Goal: Task Accomplishment & Management: Use online tool/utility

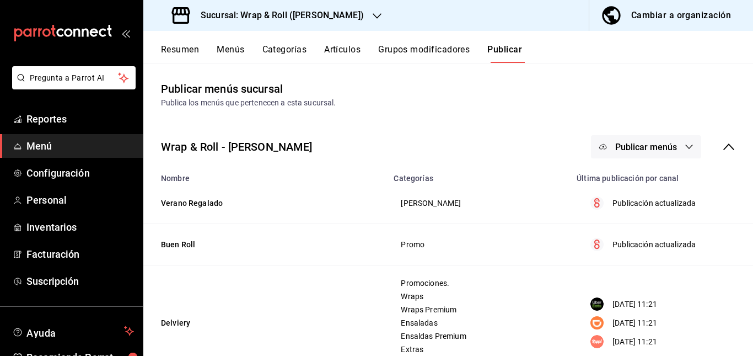
scroll to position [158, 0]
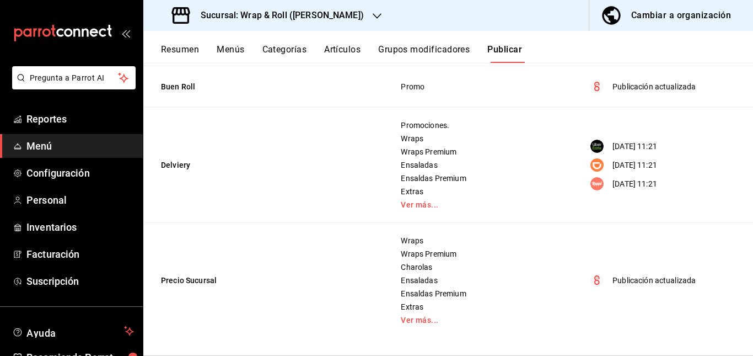
click at [178, 52] on button "Resumen" at bounding box center [180, 53] width 38 height 19
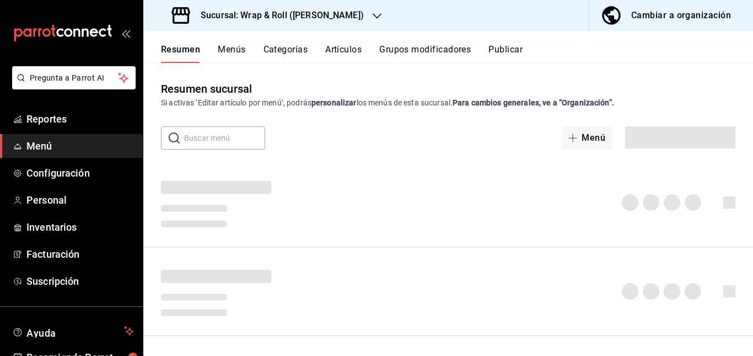
click at [356, 140] on div "​ ​ Menú" at bounding box center [448, 137] width 610 height 23
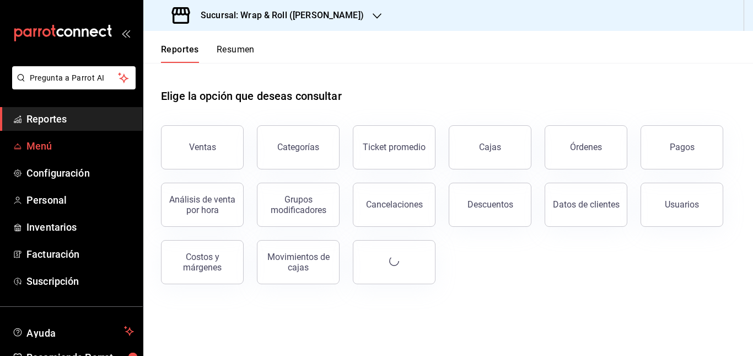
click at [31, 147] on span "Menú" at bounding box center [80, 145] width 108 height 15
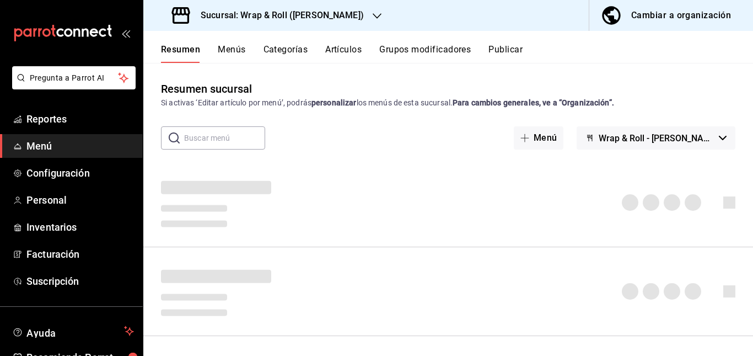
click at [323, 127] on div "​ ​ Menú Wrap & Roll - Justo Sierra" at bounding box center [448, 137] width 610 height 23
click at [341, 136] on div "​ ​ Menú Wrap & Roll - Justo Sierra" at bounding box center [448, 137] width 610 height 23
click at [341, 45] on button "Artículos" at bounding box center [343, 53] width 36 height 19
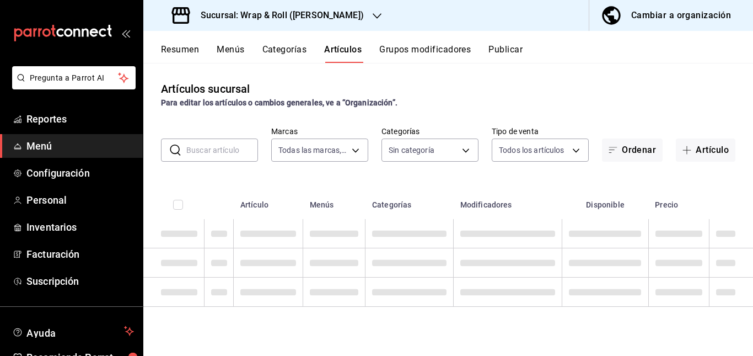
type input "acfbddca-dfdd-43bd-a64c-bf25b5834239"
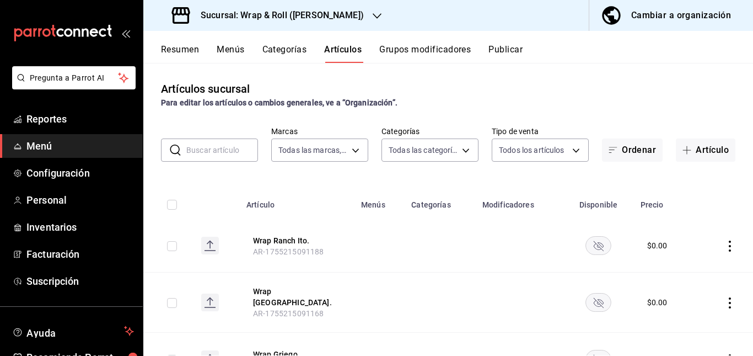
type input "90a958d4-80bb-40f7-9be8-f3b7302f18b2,6b196204-5ec4-4f8e-a2f7-289c7823bad6,99ec4…"
click at [218, 146] on input "text" at bounding box center [222, 150] width 72 height 22
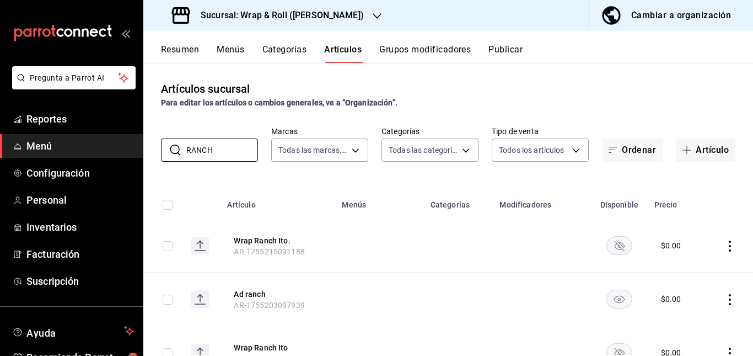
type input "RANCH"
click at [391, 253] on td at bounding box center [379, 245] width 88 height 53
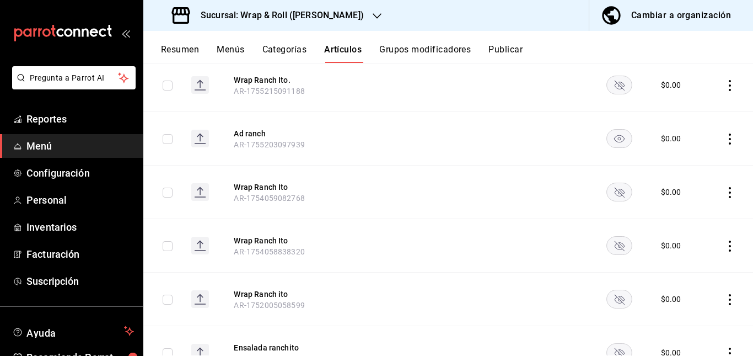
scroll to position [161, 0]
click at [606, 86] on rect "availability-product" at bounding box center [618, 84] width 25 height 18
click at [604, 180] on td at bounding box center [619, 191] width 57 height 53
click at [610, 189] on rect "availability-product" at bounding box center [618, 191] width 25 height 18
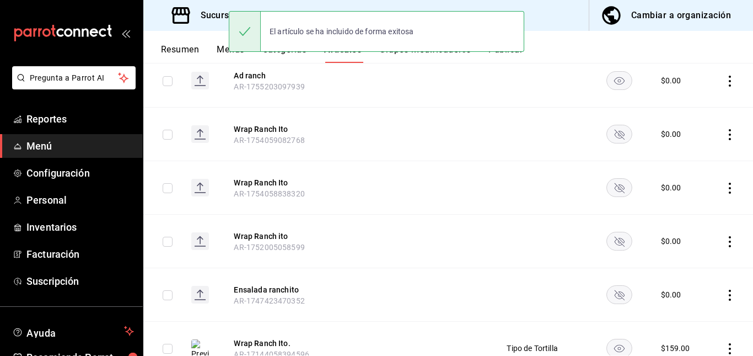
scroll to position [219, 0]
click at [613, 182] on rect "availability-product" at bounding box center [618, 187] width 25 height 18
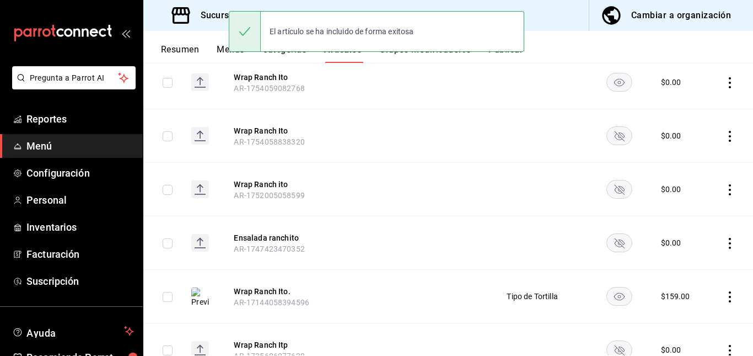
click at [616, 133] on rect "availability-product" at bounding box center [618, 135] width 25 height 18
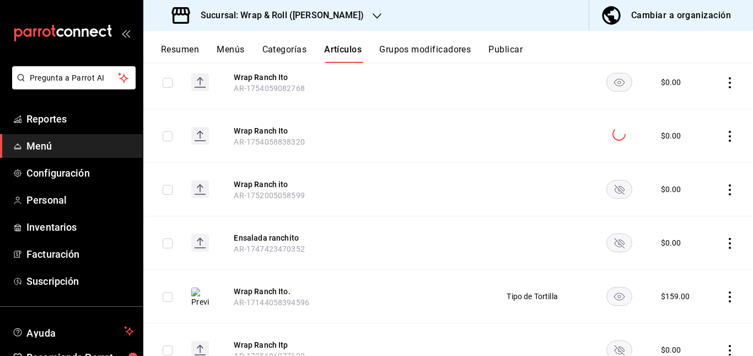
click at [611, 186] on rect "availability-product" at bounding box center [618, 189] width 25 height 18
click at [616, 243] on icon "availability-product" at bounding box center [619, 243] width 10 height 10
click at [616, 345] on rect "availability-product" at bounding box center [618, 349] width 25 height 18
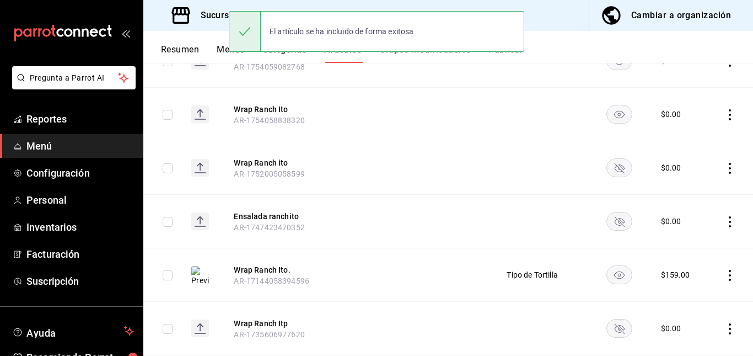
scroll to position [291, 0]
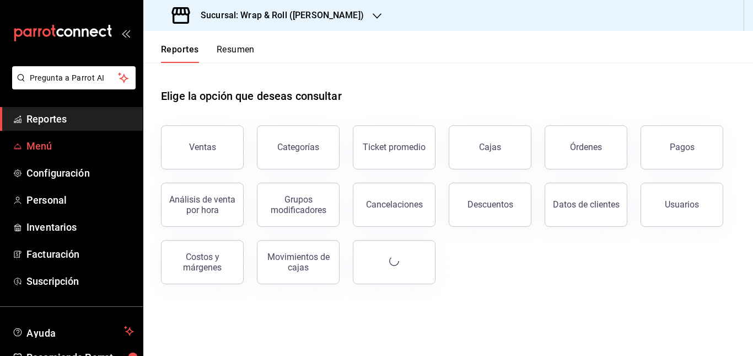
click at [39, 144] on span "Menú" at bounding box center [80, 145] width 108 height 15
click at [29, 142] on span "Menú" at bounding box center [80, 145] width 108 height 15
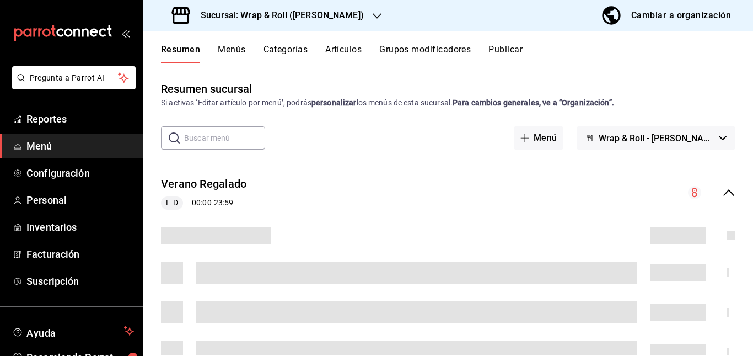
click at [361, 191] on div "Verano Regalado L-D 00:00 - 23:59" at bounding box center [448, 192] width 610 height 51
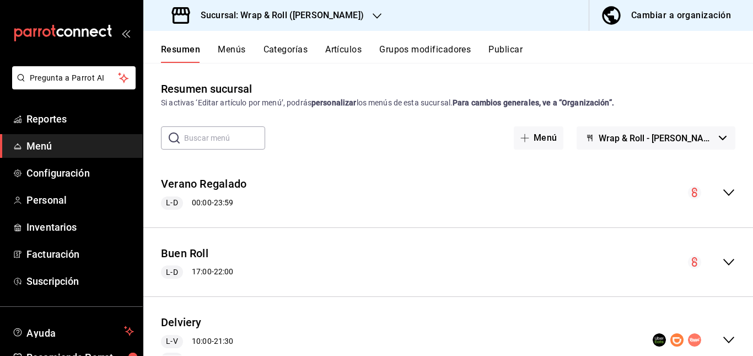
scroll to position [120, 0]
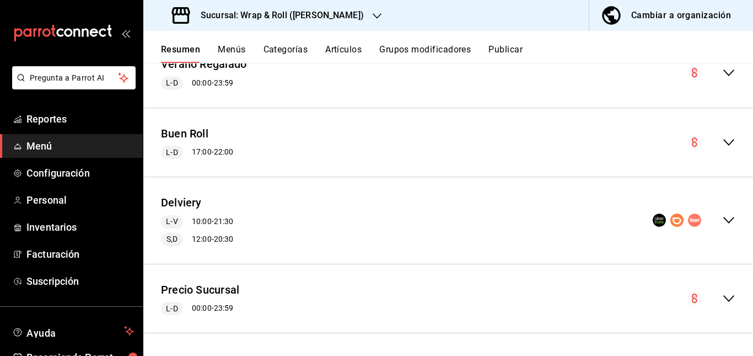
click at [401, 206] on div "Delviery L-V 10:00 - 21:30 S,D 12:00 - 20:30" at bounding box center [448, 220] width 610 height 69
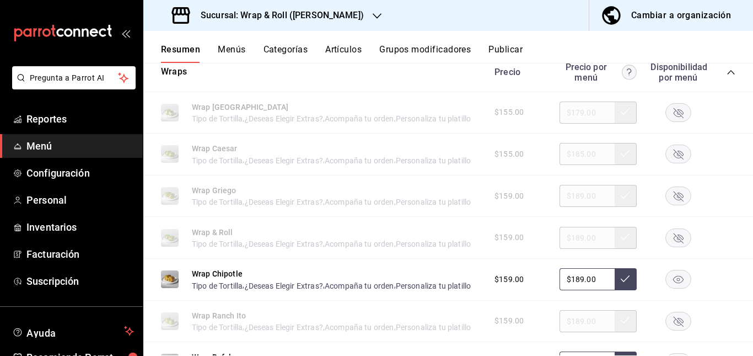
scroll to position [571, 0]
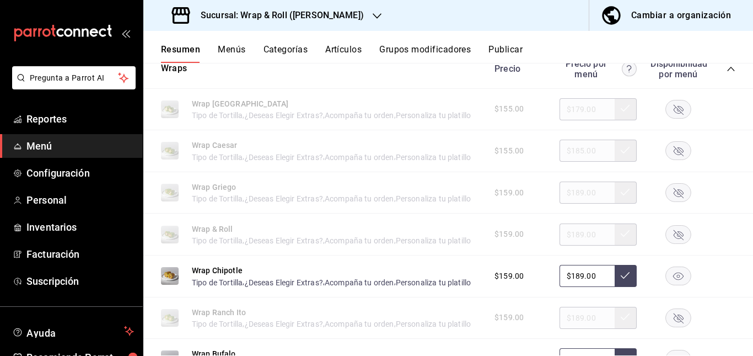
click at [666, 118] on rect "button" at bounding box center [678, 109] width 25 height 18
click at [668, 160] on rect "button" at bounding box center [678, 151] width 25 height 18
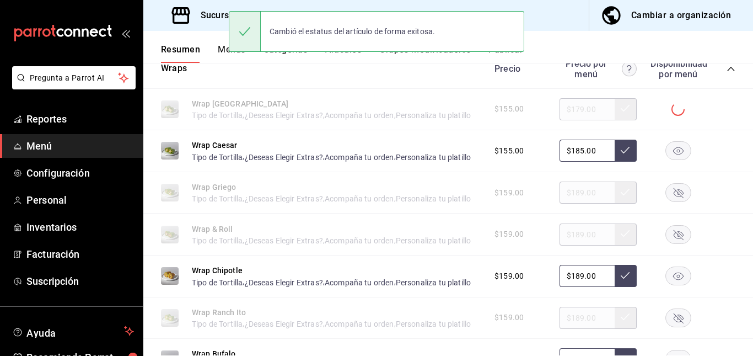
click at [666, 202] on rect "button" at bounding box center [678, 193] width 25 height 18
click at [673, 243] on rect "button" at bounding box center [678, 234] width 25 height 18
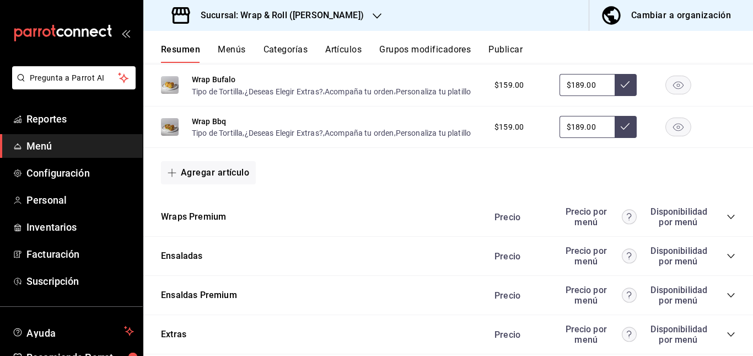
scroll to position [845, 0]
click at [674, 52] on rect "button" at bounding box center [678, 43] width 25 height 18
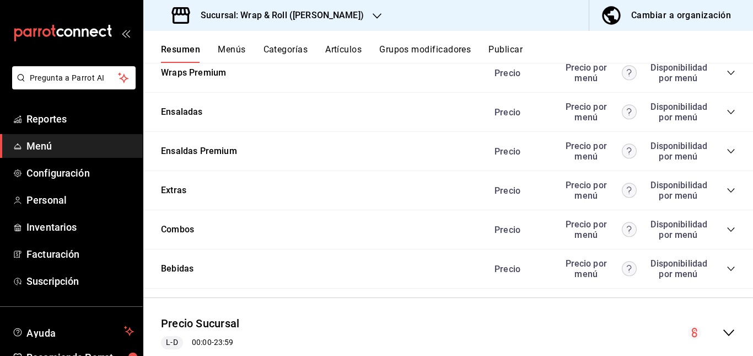
scroll to position [1039, 0]
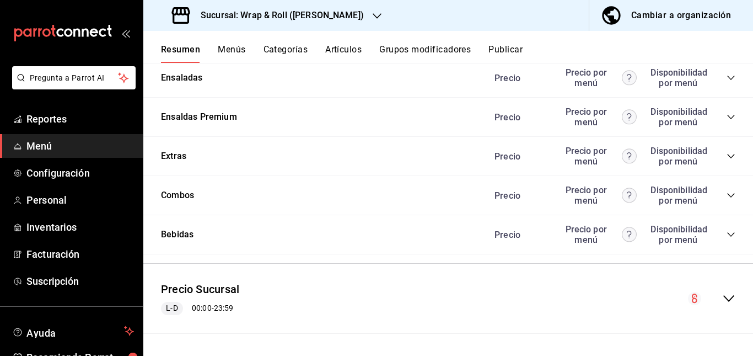
click at [727, 82] on icon "collapse-category-row" at bounding box center [731, 77] width 9 height 9
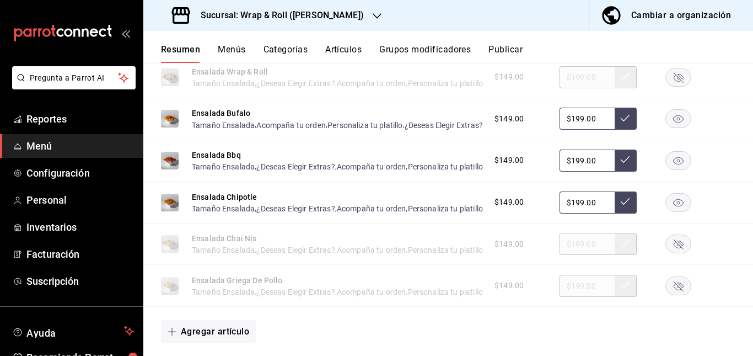
scroll to position [1148, 0]
click at [675, 40] on icon "button" at bounding box center [679, 35] width 10 height 10
click at [667, 85] on rect "button" at bounding box center [678, 76] width 25 height 18
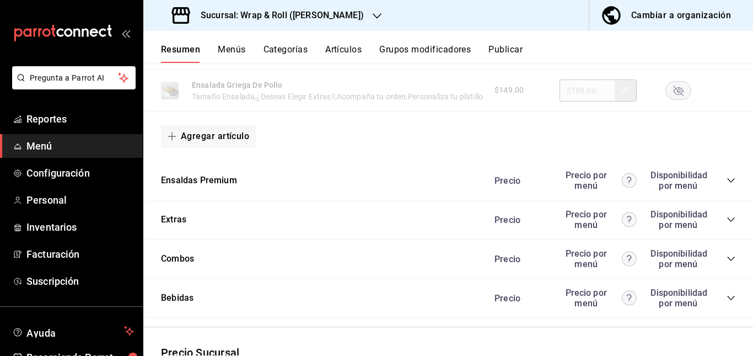
scroll to position [1343, 0]
click at [667, 57] on rect "button" at bounding box center [678, 48] width 25 height 18
click at [666, 99] on rect "button" at bounding box center [678, 89] width 25 height 18
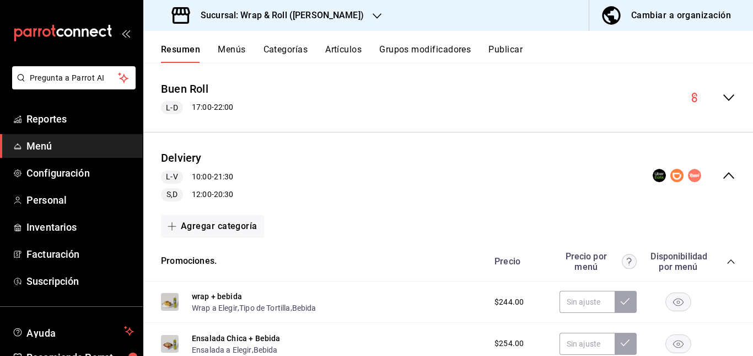
scroll to position [0, 0]
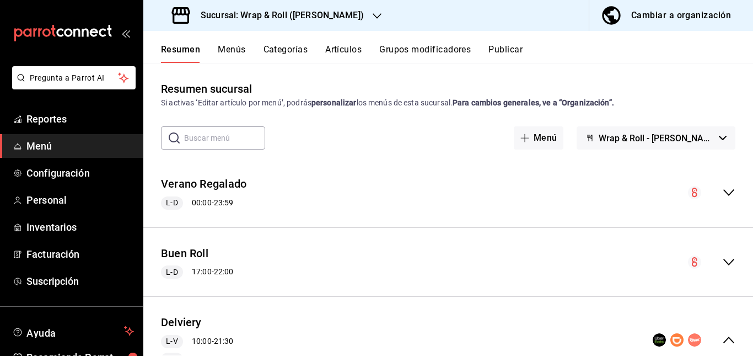
click at [340, 47] on button "Artículos" at bounding box center [343, 53] width 36 height 19
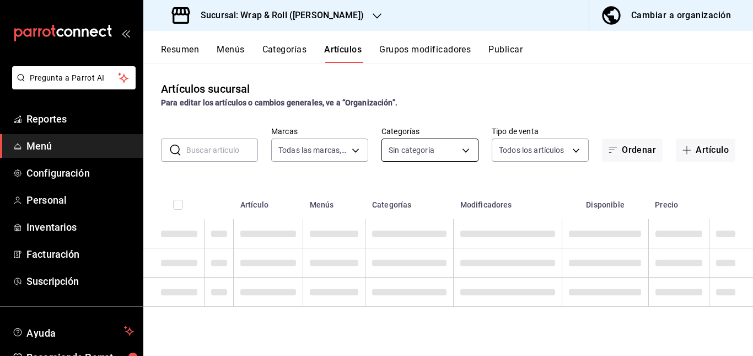
type input "acfbddca-dfdd-43bd-a64c-bf25b5834239"
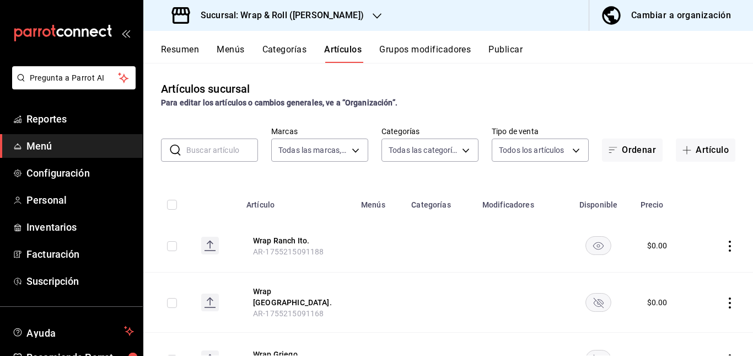
type input "90a958d4-80bb-40f7-9be8-f3b7302f18b2,6b196204-5ec4-4f8e-a2f7-289c7823bad6,99ec4…"
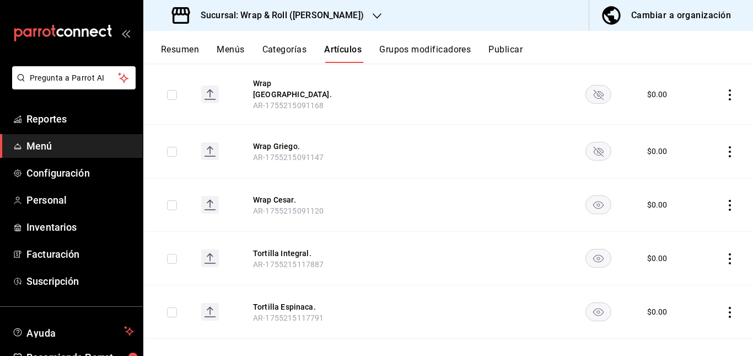
scroll to position [209, 0]
click at [594, 84] on rect "availability-product" at bounding box center [598, 93] width 25 height 18
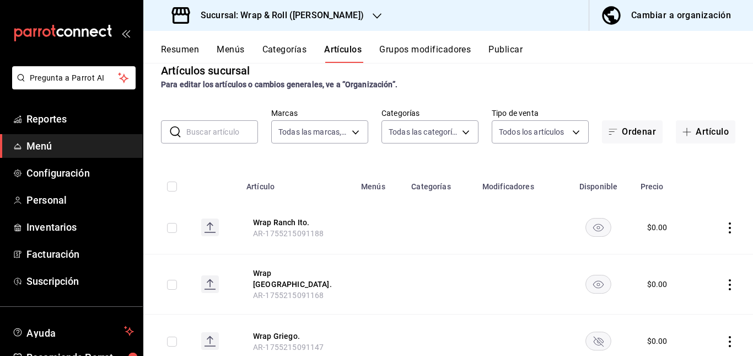
scroll to position [18, 0]
click at [212, 129] on input "text" at bounding box center [222, 132] width 72 height 22
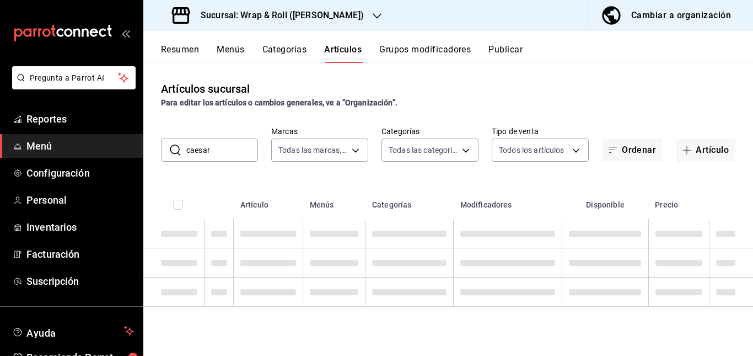
scroll to position [0, 0]
type input "caesar"
click at [475, 70] on div "Artículos sucursal Para editar los artículos o cambios generales, ve a “Organiz…" at bounding box center [448, 209] width 610 height 292
click at [228, 148] on input "caesar" at bounding box center [222, 150] width 72 height 22
click at [504, 42] on div "Resumen Menús Categorías Artículos Grupos modificadores Publicar" at bounding box center [448, 47] width 610 height 32
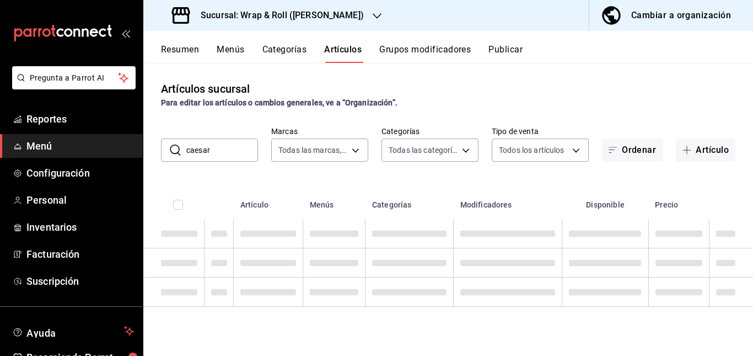
click at [506, 48] on button "Publicar" at bounding box center [505, 53] width 34 height 19
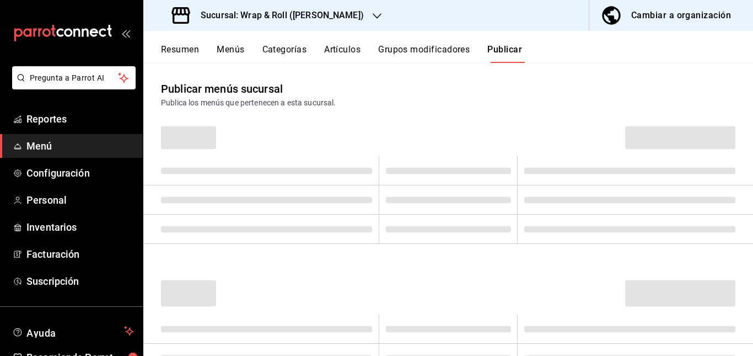
click at [498, 131] on header at bounding box center [448, 136] width 610 height 39
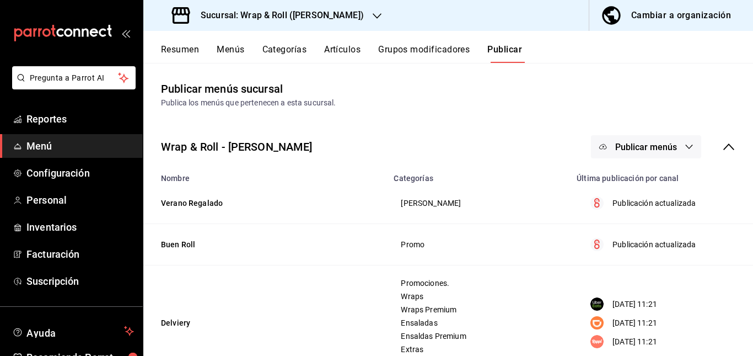
click at [653, 145] on span "Publicar menús" at bounding box center [646, 147] width 62 height 10
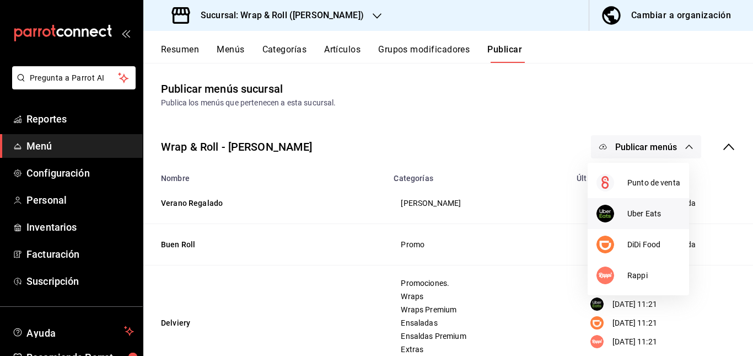
click at [626, 213] on div at bounding box center [612, 214] width 31 height 18
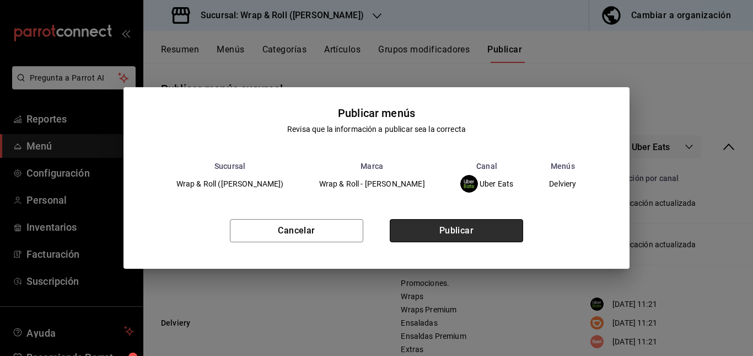
click at [467, 229] on button "Publicar" at bounding box center [456, 230] width 133 height 23
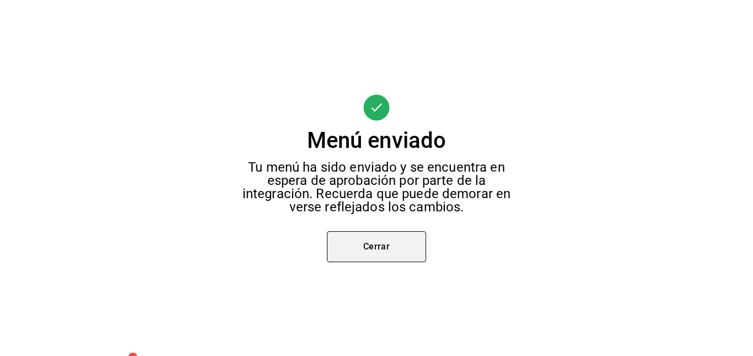
click at [402, 250] on button "Cerrar" at bounding box center [376, 246] width 99 height 31
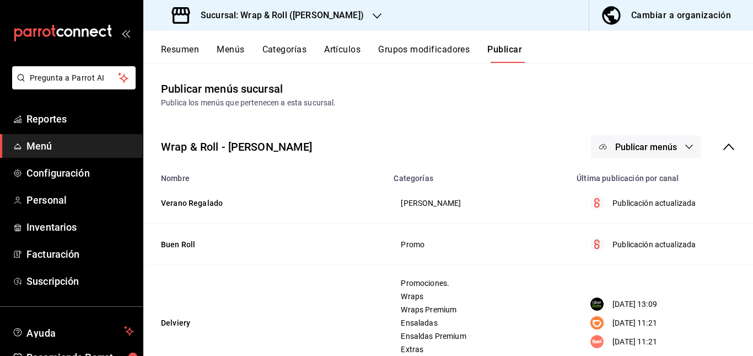
click at [657, 142] on span "Publicar menús" at bounding box center [646, 147] width 62 height 10
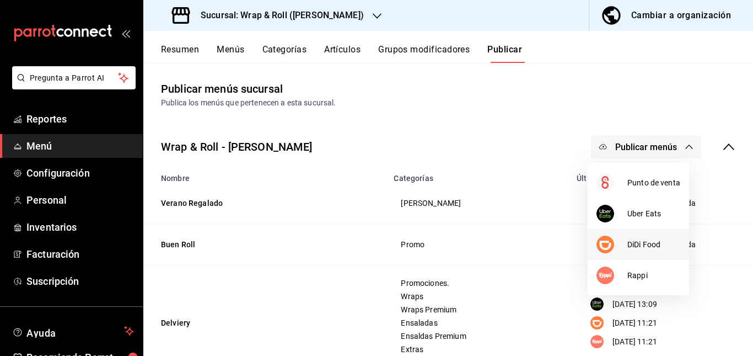
click at [627, 235] on div at bounding box center [612, 244] width 31 height 18
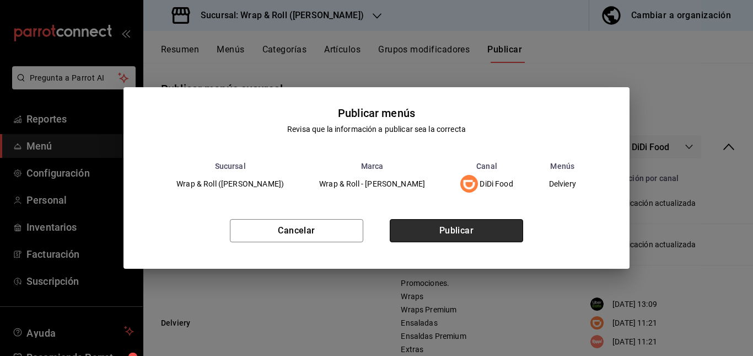
click at [488, 227] on button "Publicar" at bounding box center [456, 230] width 133 height 23
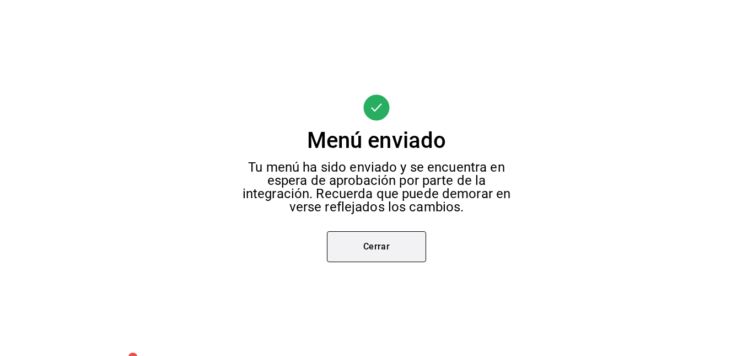
click at [371, 233] on button "Cerrar" at bounding box center [376, 246] width 99 height 31
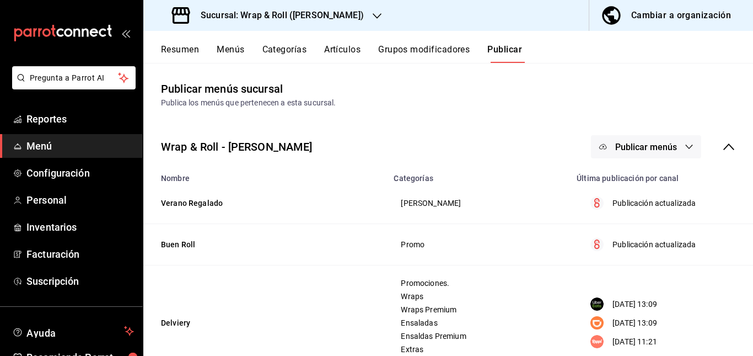
click at [652, 147] on span "Publicar menús" at bounding box center [646, 147] width 62 height 10
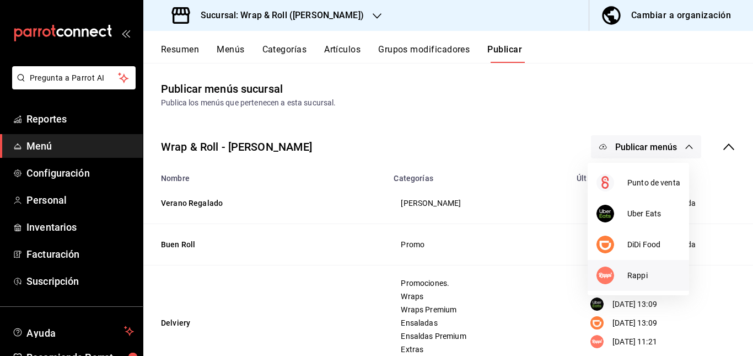
click at [636, 272] on span "Rappi" at bounding box center [653, 276] width 53 height 12
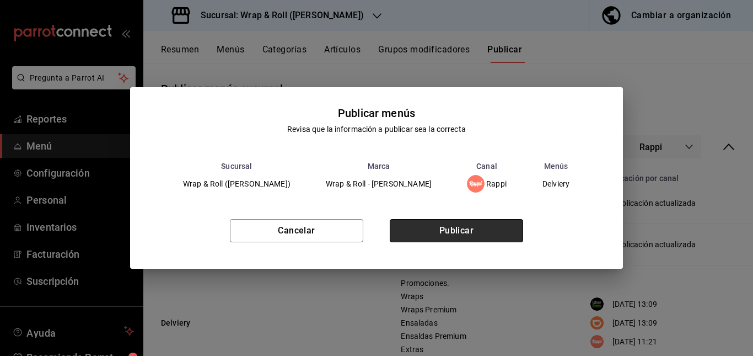
click at [459, 235] on button "Publicar" at bounding box center [456, 230] width 133 height 23
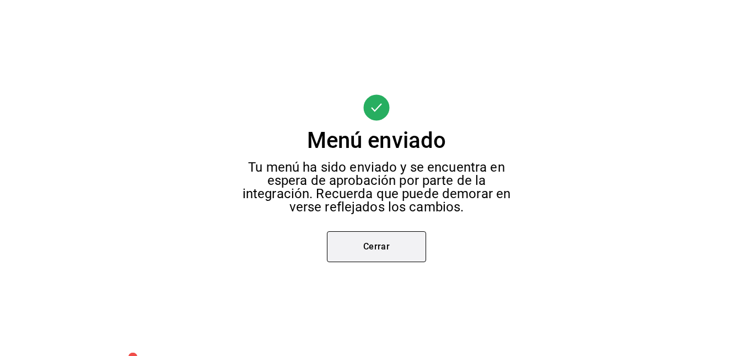
click at [363, 253] on button "Cerrar" at bounding box center [376, 246] width 99 height 31
